Goal: Information Seeking & Learning: Learn about a topic

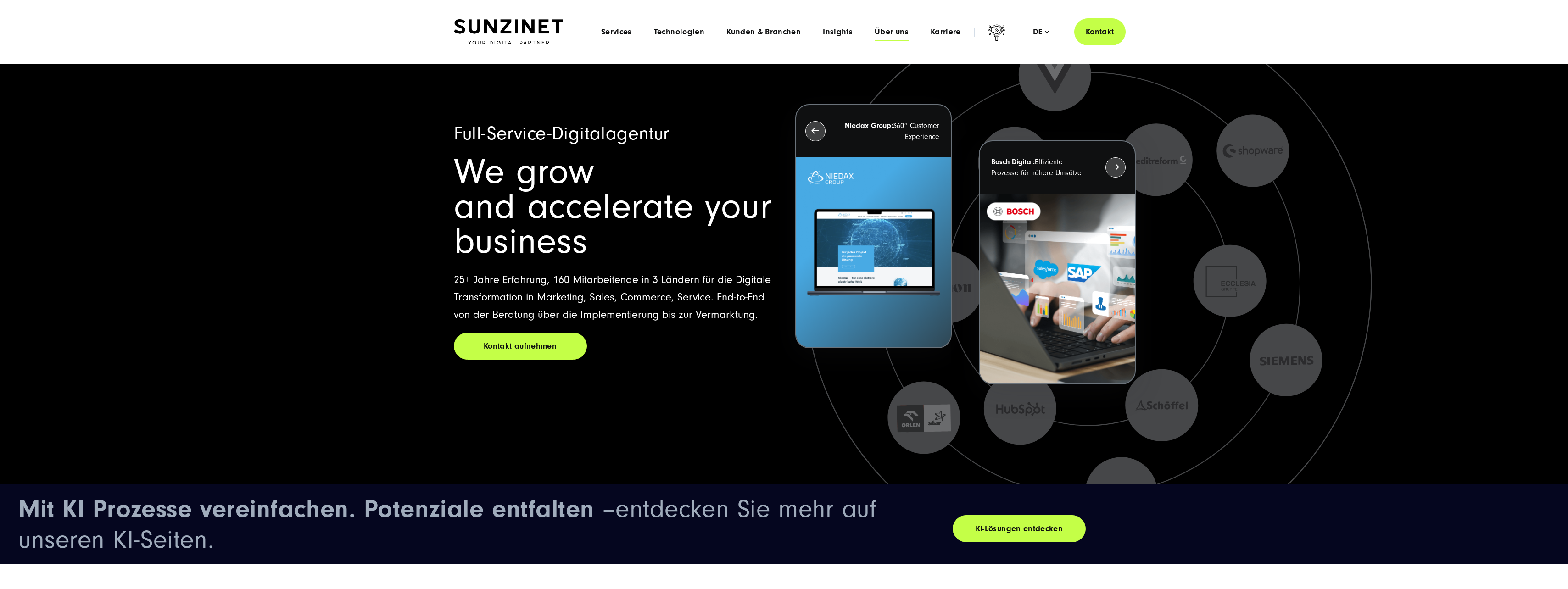
click at [883, 35] on span "Über uns" at bounding box center [892, 32] width 34 height 9
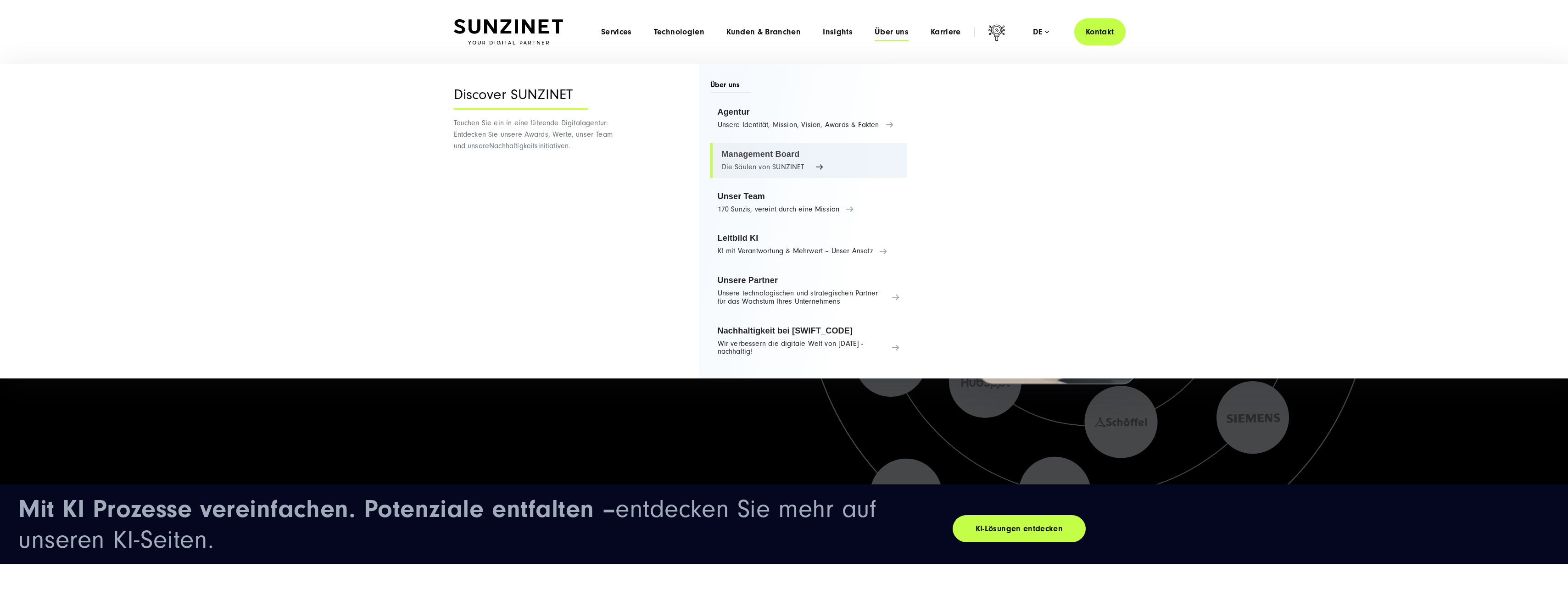
click at [765, 170] on link "Management Board Die Säulen von SUNZINET" at bounding box center [809, 160] width 197 height 35
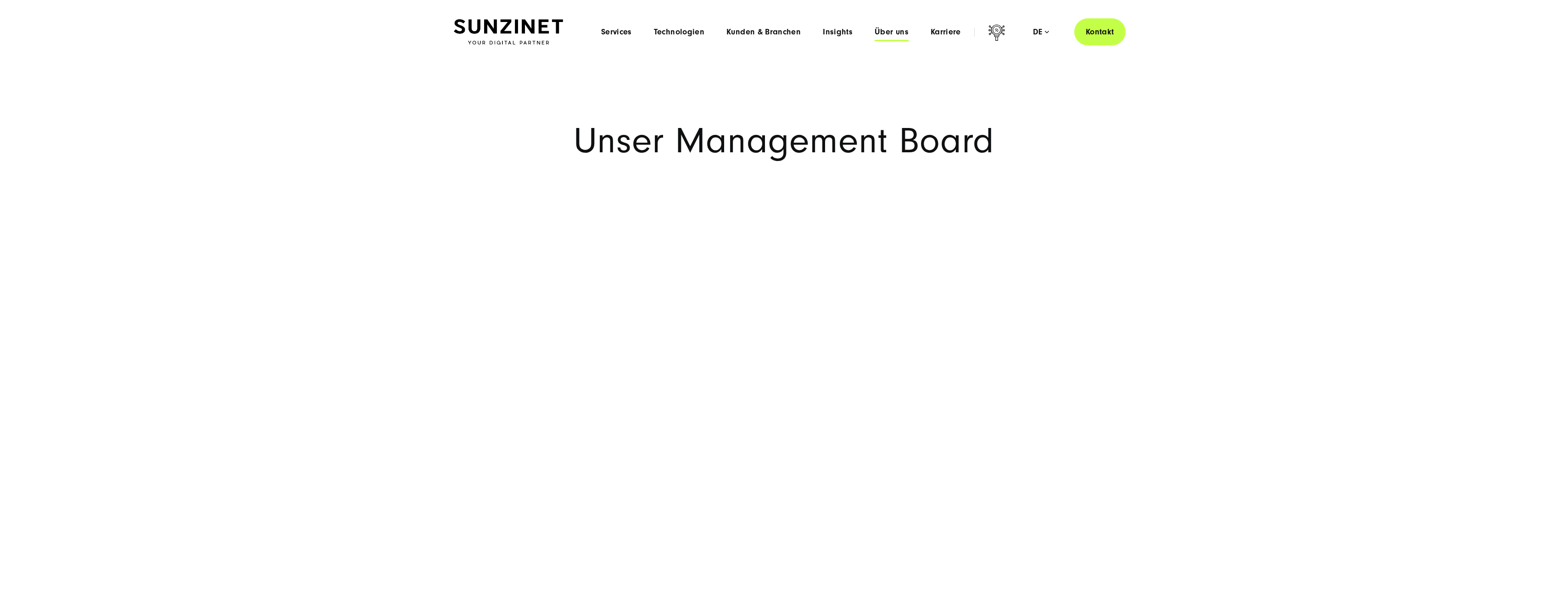
click at [891, 32] on span "Über uns" at bounding box center [892, 32] width 34 height 9
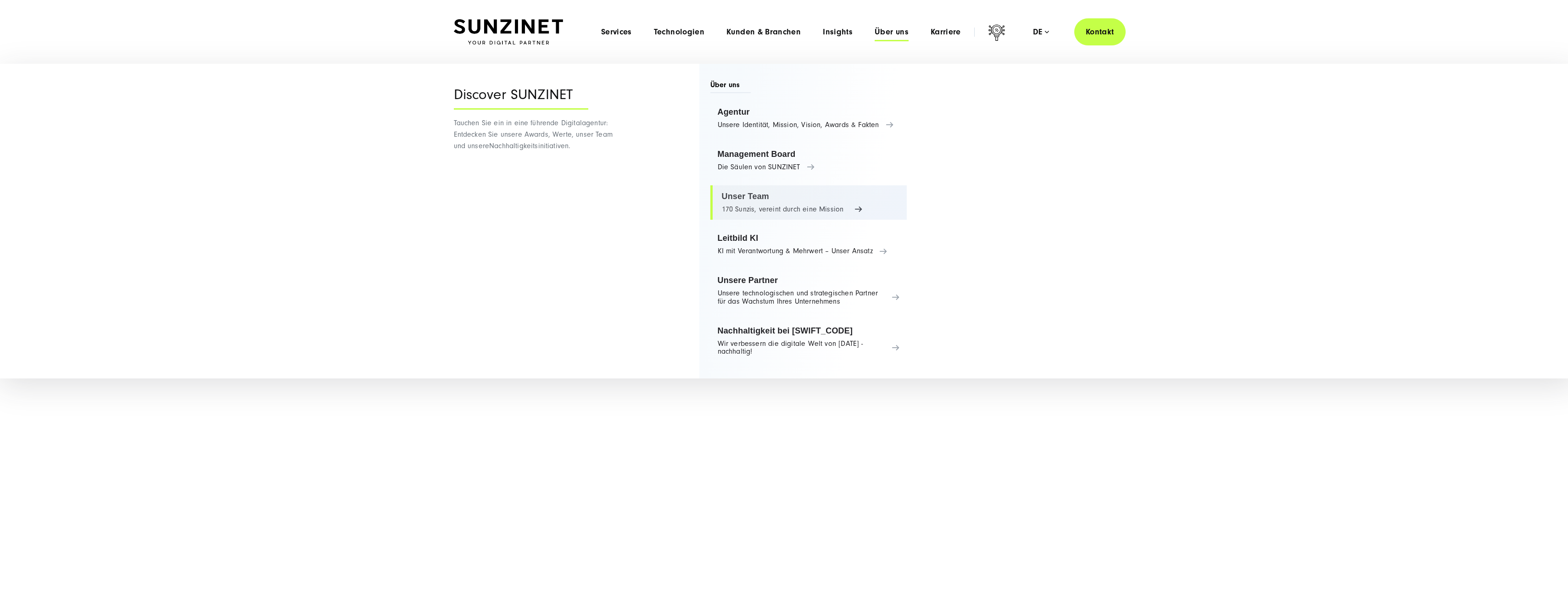
click at [755, 200] on link "Unser Team 170 Sunzis, vereint durch eine Mission" at bounding box center [809, 202] width 197 height 35
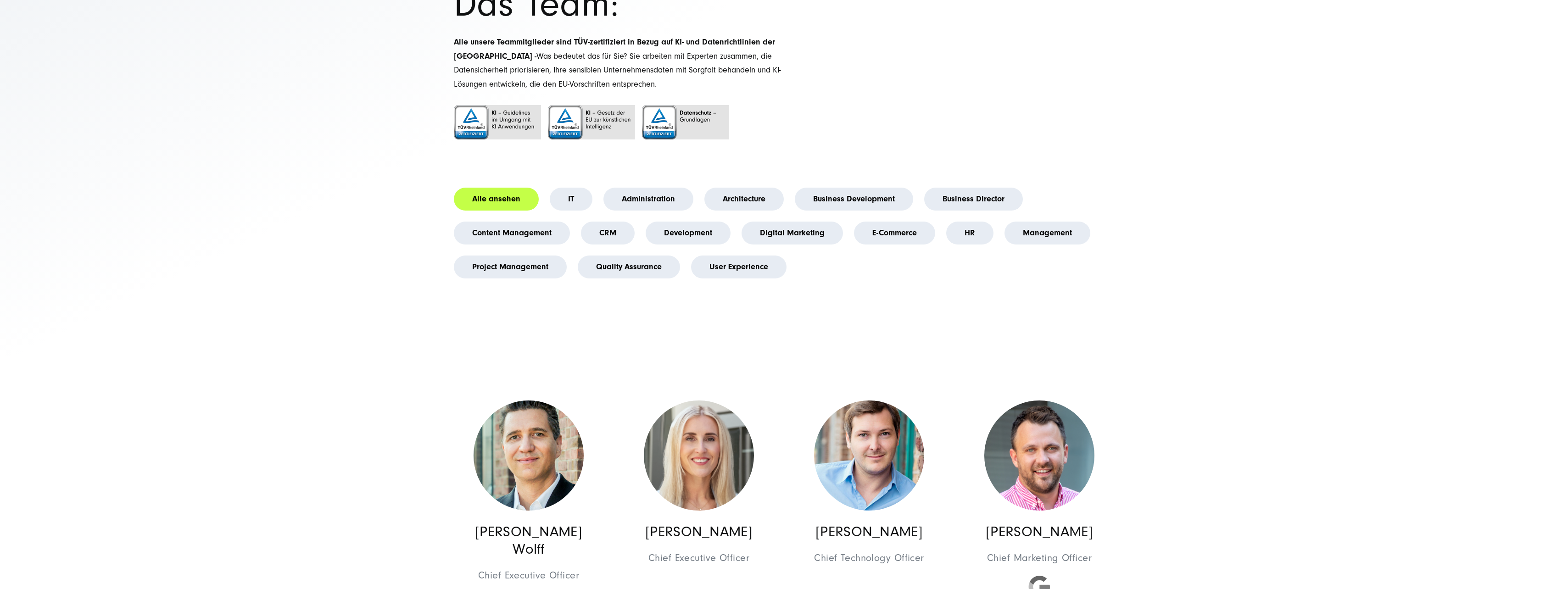
scroll to position [183, 0]
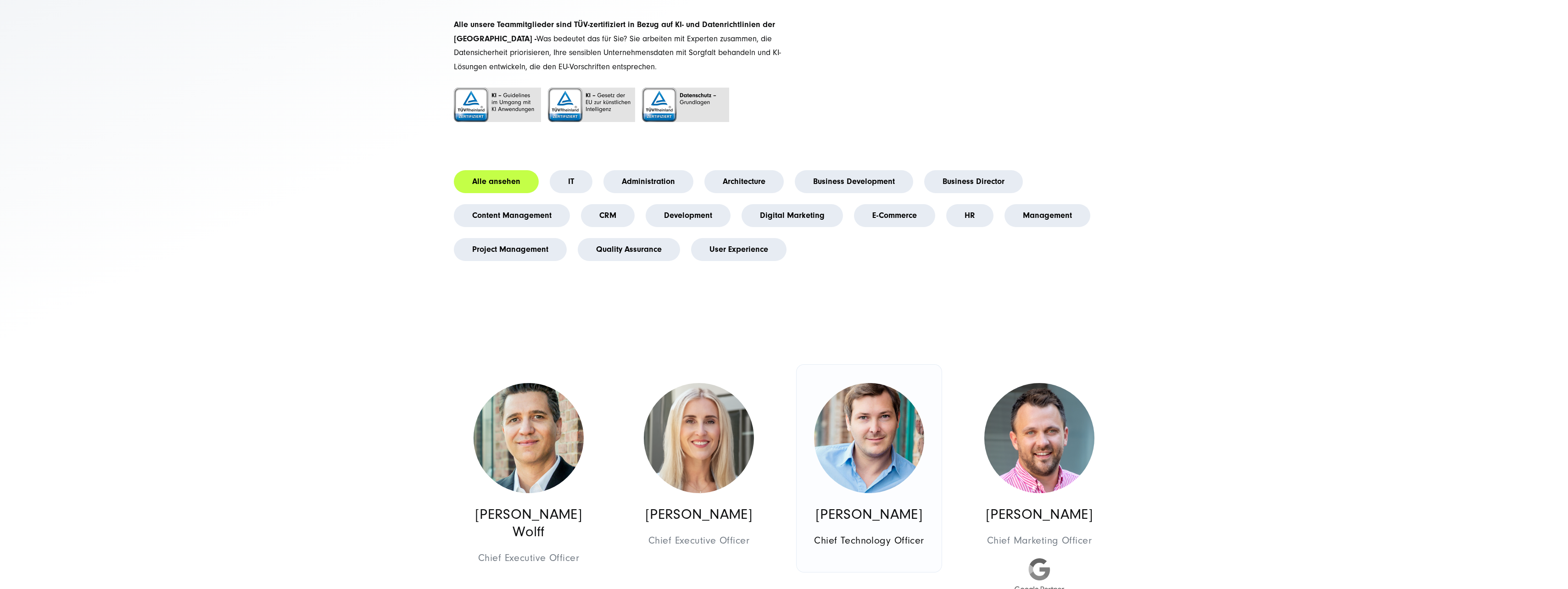
click at [875, 445] on img at bounding box center [869, 438] width 110 height 110
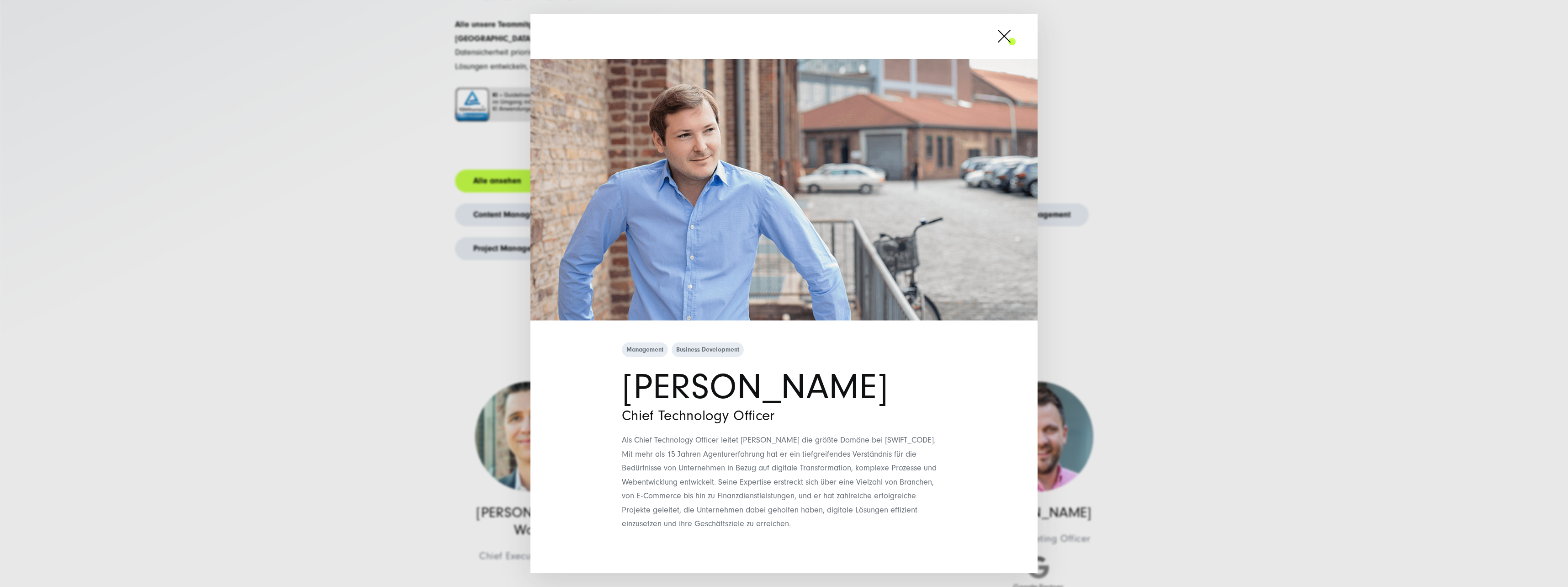
click at [1016, 39] on span at bounding box center [1016, 37] width 0 height 23
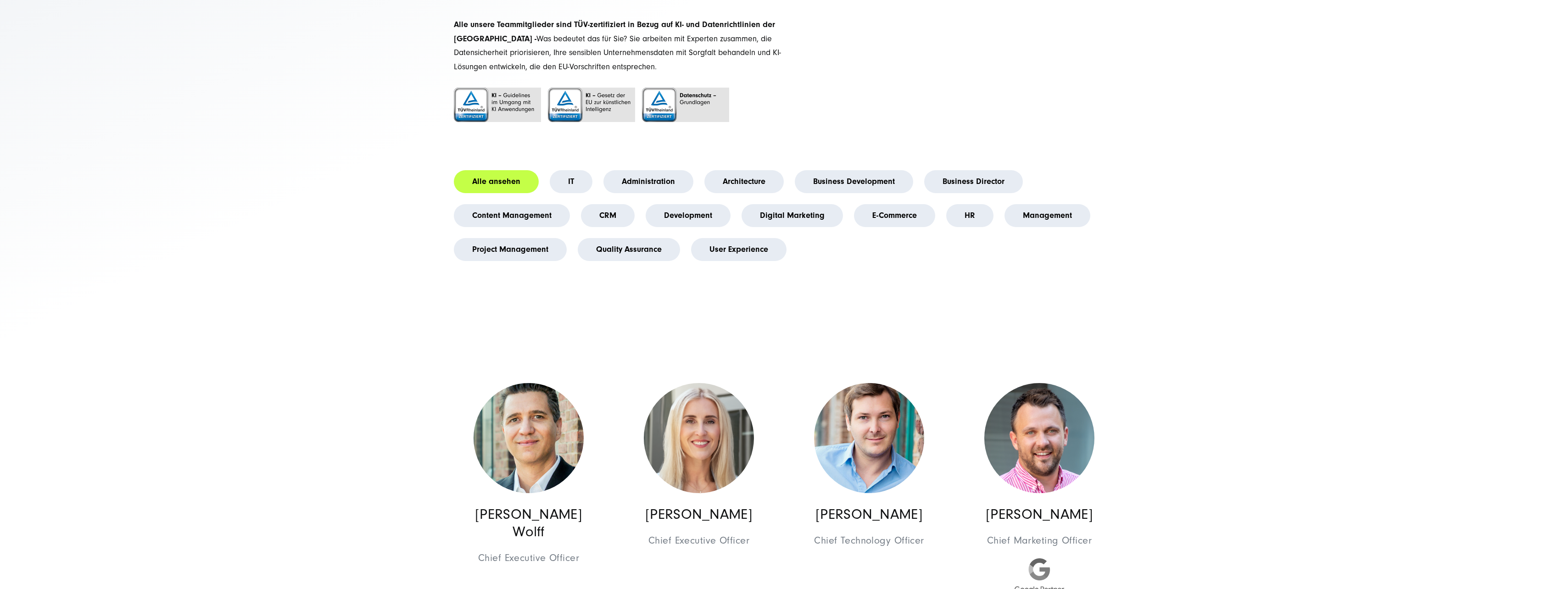
drag, startPoint x: 326, startPoint y: 317, endPoint x: 328, endPoint y: 321, distance: 4.5
